Goal: Check status: Check status

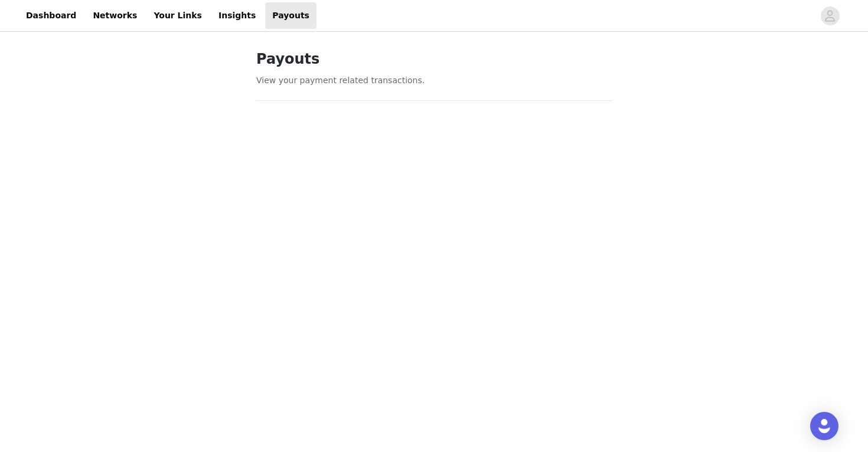
scroll to position [263, 0]
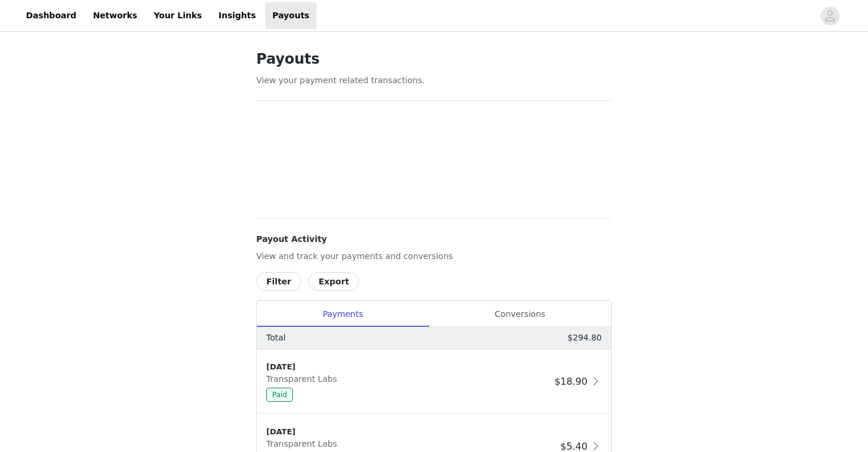
scroll to position [263, 0]
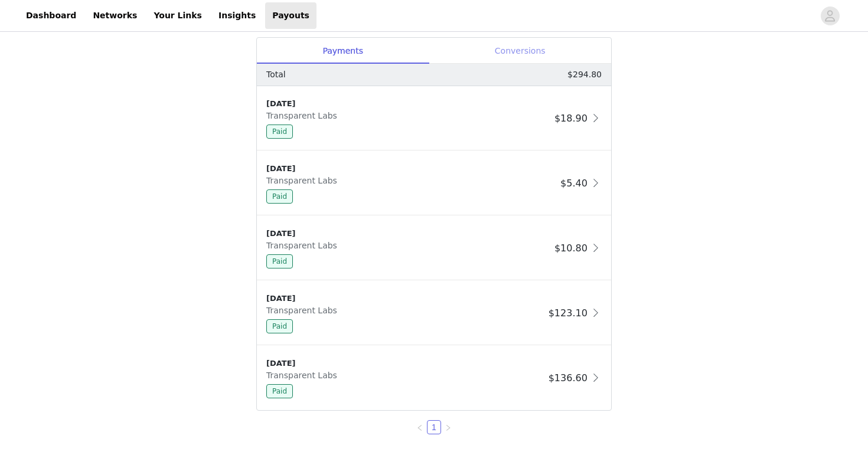
click at [519, 43] on div "Conversions" at bounding box center [520, 51] width 182 height 27
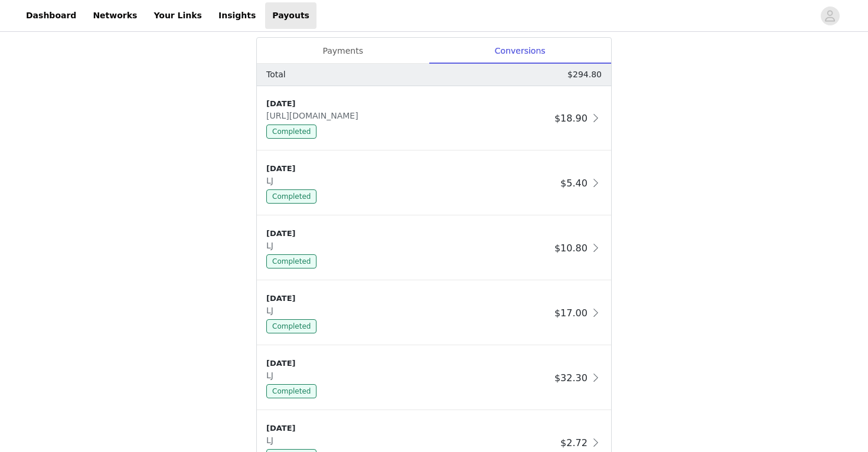
scroll to position [544, 0]
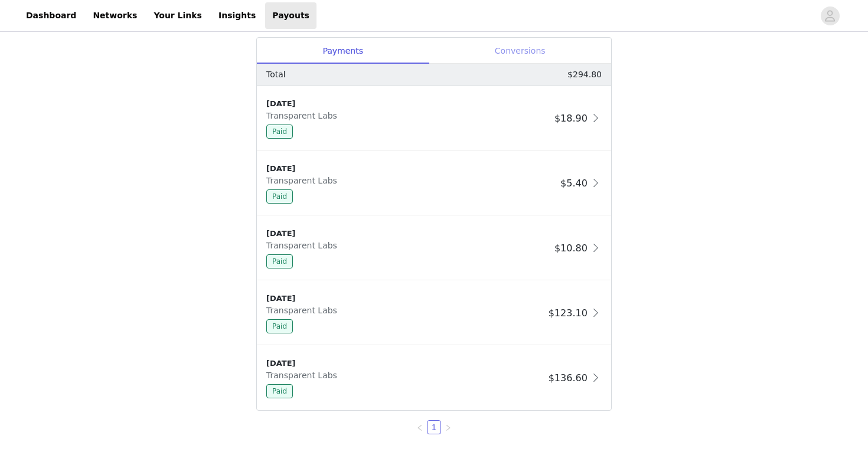
click at [505, 48] on div "Conversions" at bounding box center [520, 51] width 182 height 27
